Goal: Check status: Check status

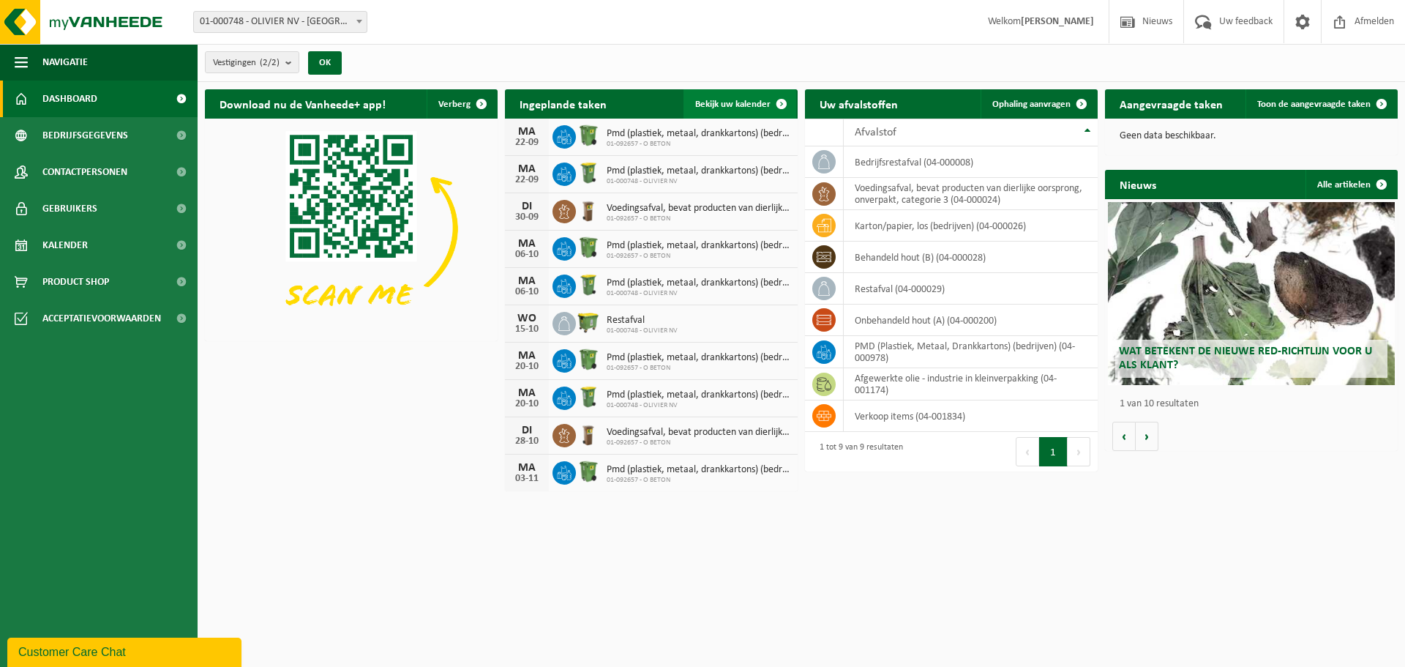
click at [705, 100] on span "Bekijk uw kalender" at bounding box center [732, 105] width 75 height 10
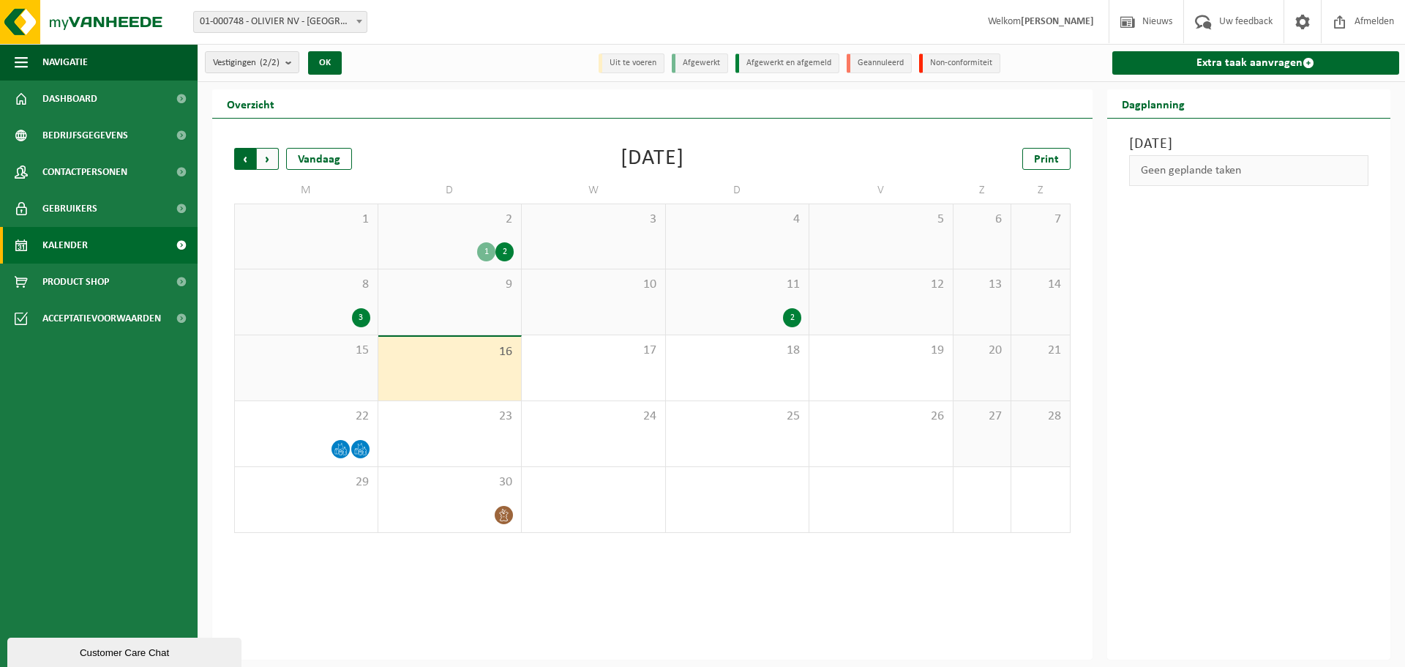
click at [274, 160] on span "Volgende" at bounding box center [268, 159] width 22 height 22
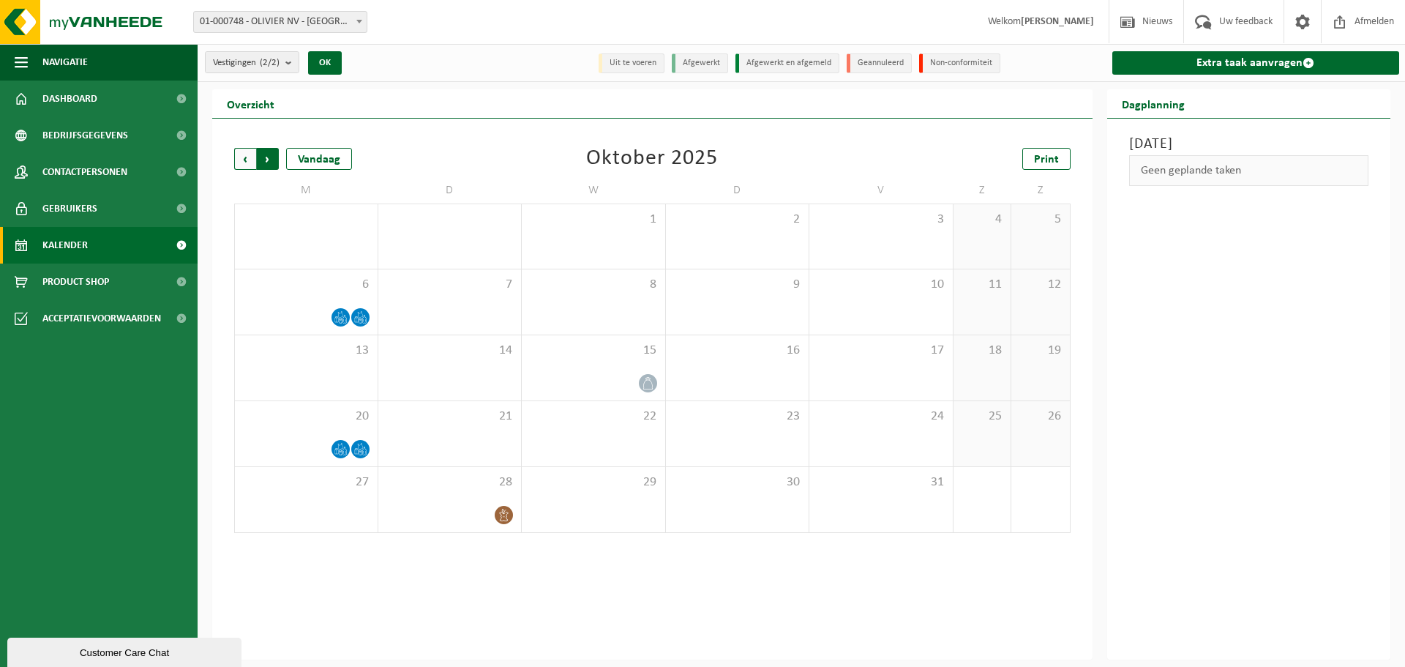
click at [244, 155] on span "Vorige" at bounding box center [245, 159] width 22 height 22
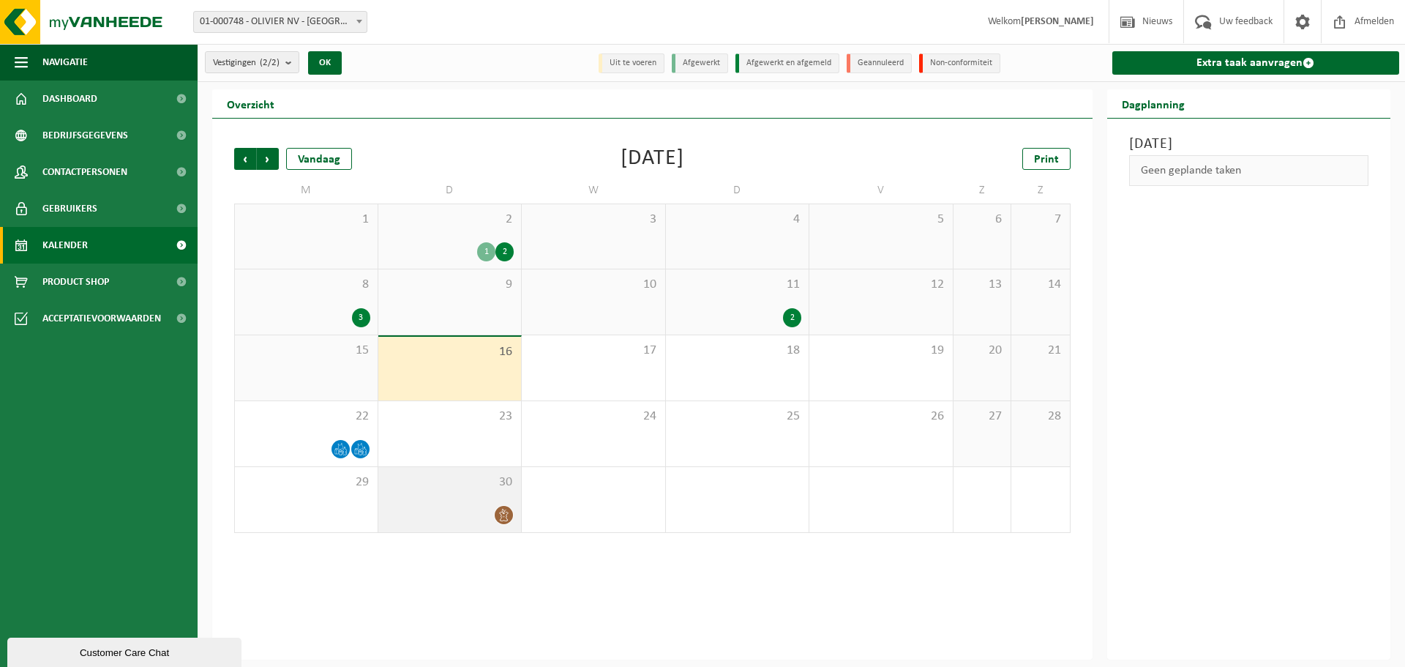
click at [489, 511] on div at bounding box center [450, 515] width 129 height 20
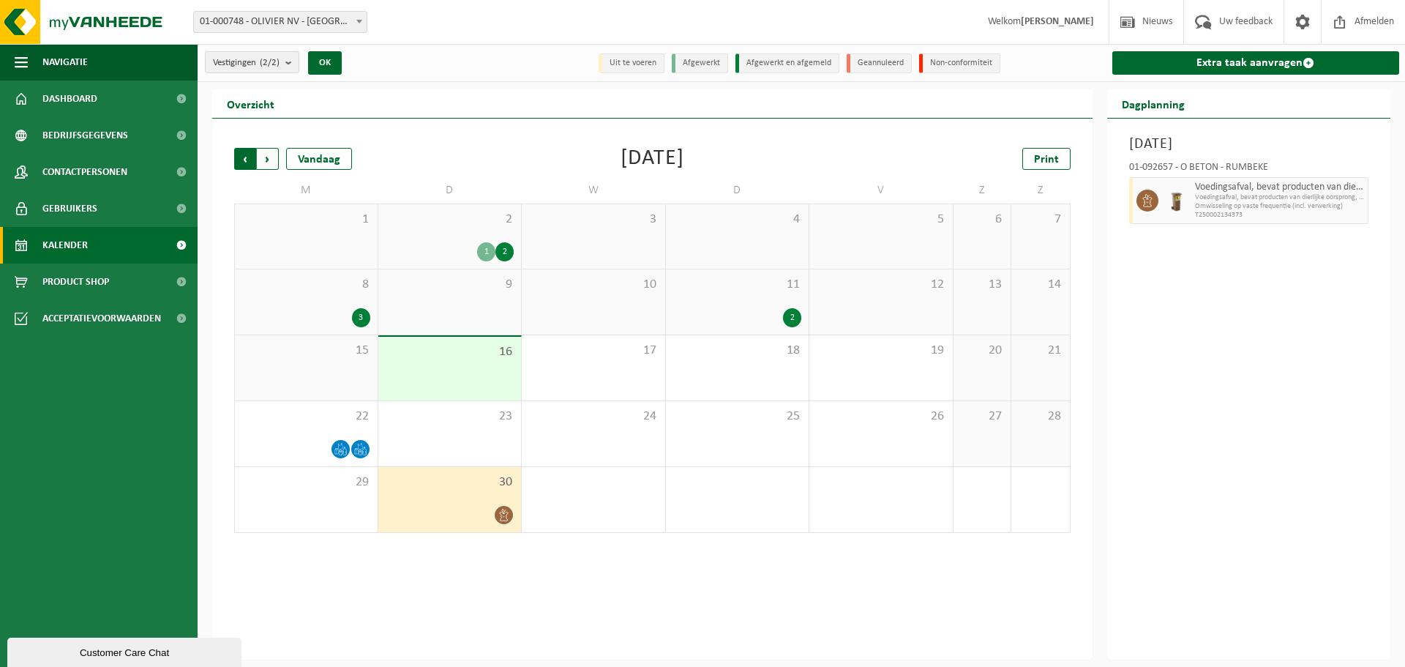
click at [268, 160] on span "Volgende" at bounding box center [268, 159] width 22 height 22
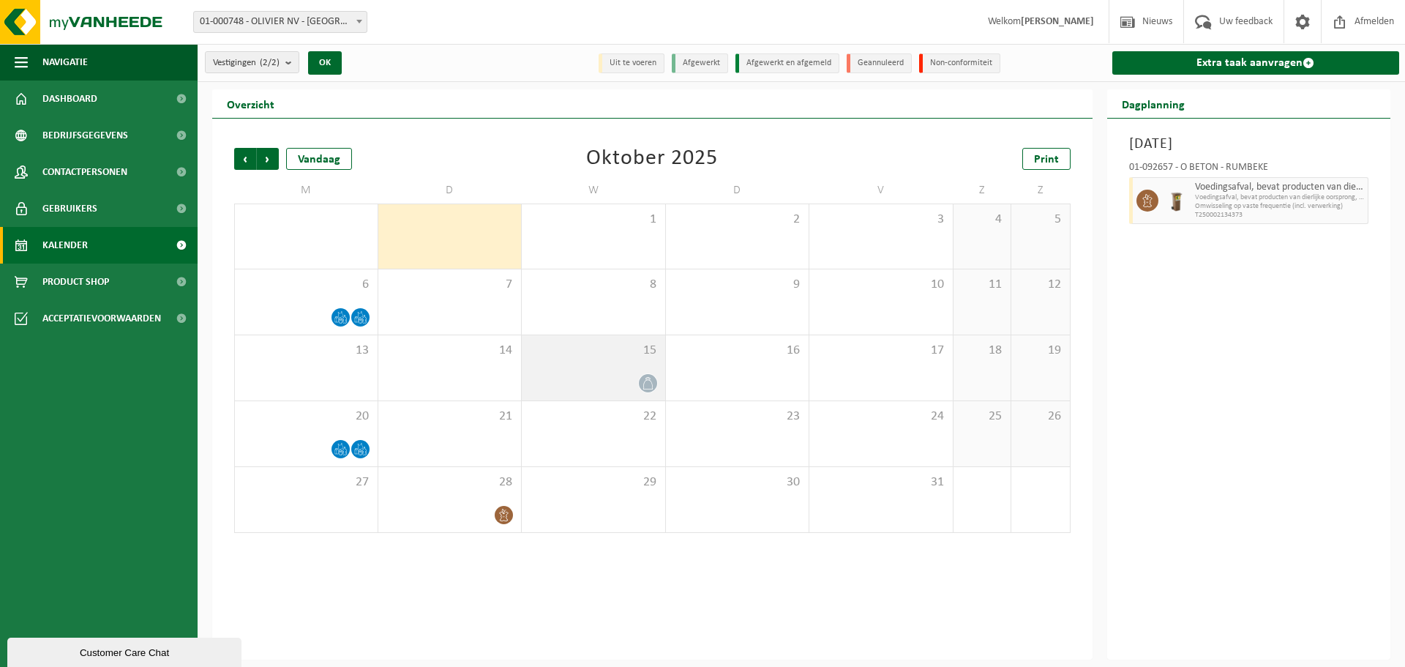
click at [618, 370] on div "15" at bounding box center [593, 367] width 143 height 65
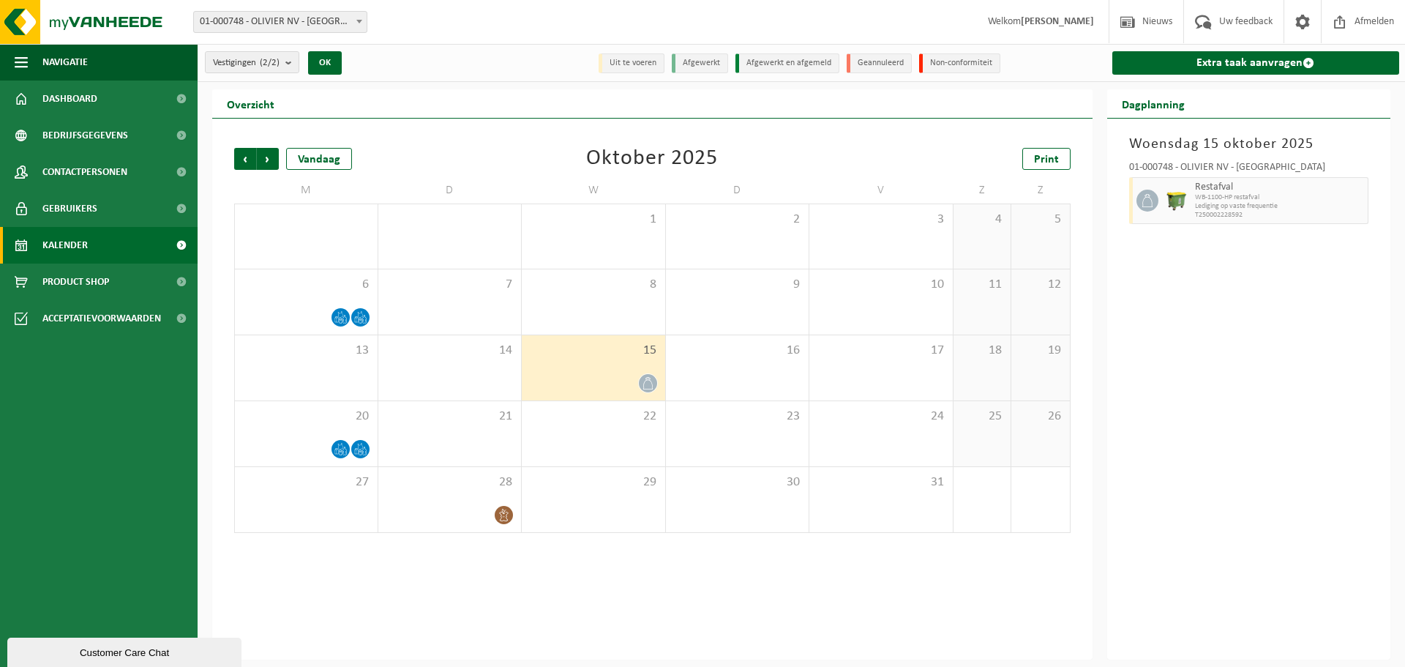
click at [594, 574] on div "Vorige Volgende Vandaag [DATE] Print M D W D V Z Z 29 30 1 2 3 4 5 6 7 8 9 10 1…" at bounding box center [652, 389] width 880 height 541
click at [273, 160] on span "Volgende" at bounding box center [268, 159] width 22 height 22
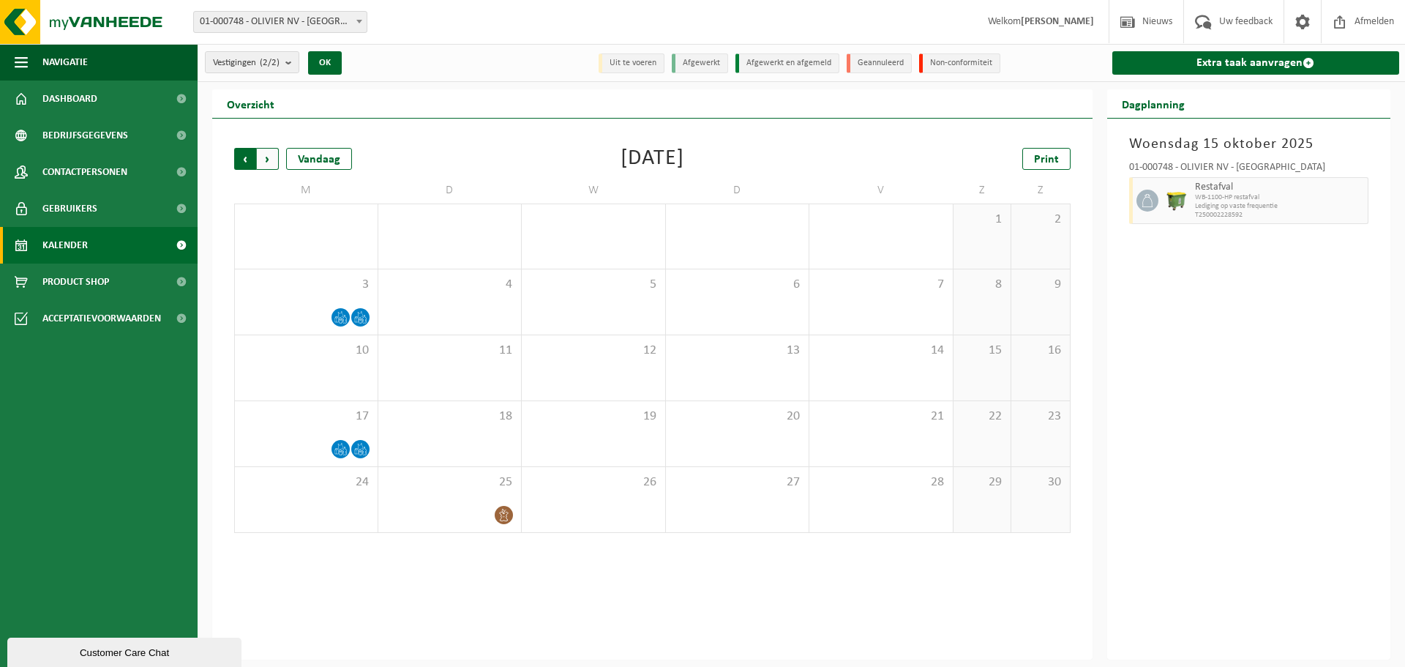
click at [272, 157] on span "Volgende" at bounding box center [268, 159] width 22 height 22
